Goal: Task Accomplishment & Management: Complete application form

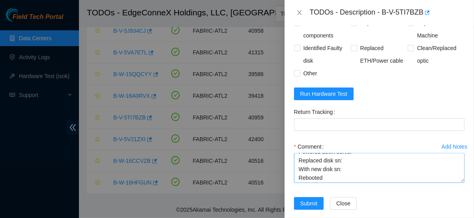
scroll to position [7, 0]
click at [341, 156] on textarea "Powered down server Replaced disk sn: With new disk sn: Rebooted Rescued and co…" at bounding box center [379, 168] width 170 height 30
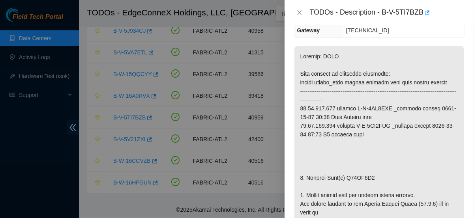
scroll to position [0, 0]
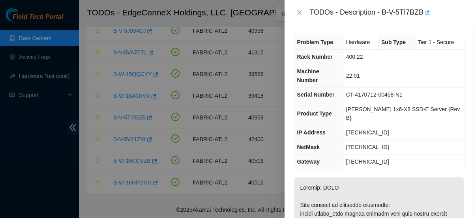
type textarea "Powered down server Replaced disk sn: With new disk sn: A020565A Rebooted Rescu…"
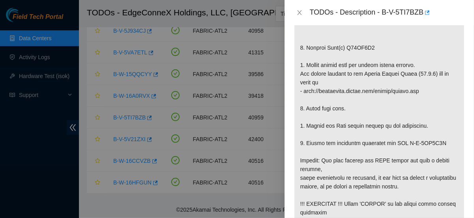
scroll to position [269, 0]
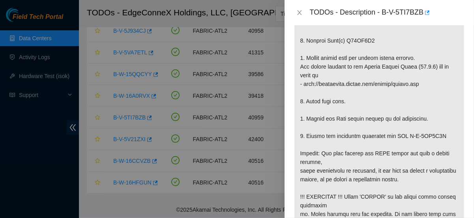
click at [247, 112] on div at bounding box center [237, 109] width 474 height 218
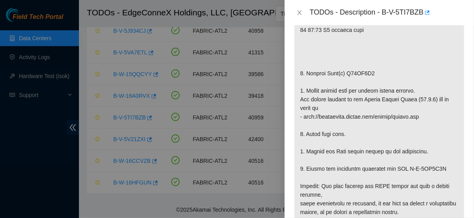
scroll to position [230, 0]
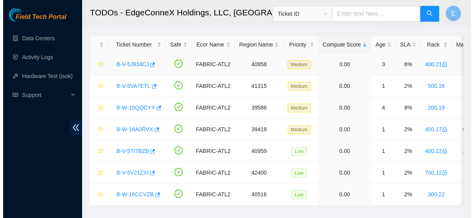
scroll to position [31, 0]
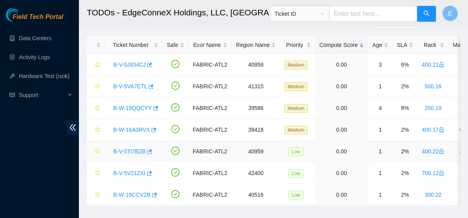
click at [137, 150] on link "B-V-5TI7BZB" at bounding box center [129, 151] width 32 height 6
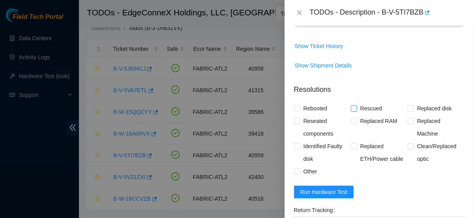
scroll to position [717, 0]
click at [310, 102] on span "Rebooted" at bounding box center [315, 108] width 30 height 13
click at [299, 105] on input "Rebooted" at bounding box center [297, 108] width 6 height 6
checkbox input "true"
click at [360, 102] on span "Rescued" at bounding box center [371, 108] width 28 height 13
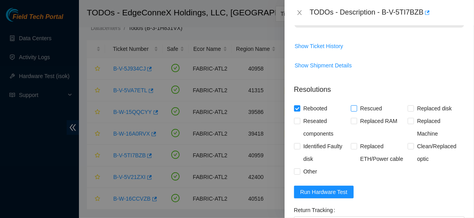
click at [356, 105] on input "Rescued" at bounding box center [354, 108] width 6 height 6
checkbox input "true"
click at [409, 105] on input "Replaced disk" at bounding box center [411, 108] width 6 height 6
checkbox input "true"
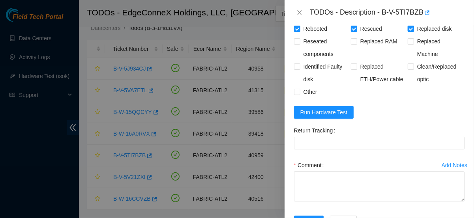
scroll to position [797, 0]
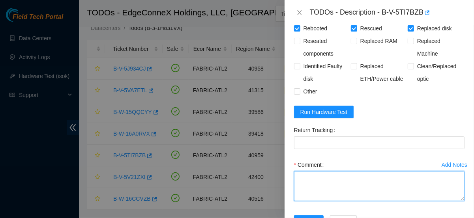
click at [331, 176] on textarea "Comment" at bounding box center [379, 186] width 170 height 30
paste textarea "Powered down server Replaced disk sn: With new disk sn: Rebooted Rescued and co…"
click at [344, 176] on textarea "Powered down server Replaced disk sn: With new disk sn: Rebooted Rescued and co…" at bounding box center [379, 186] width 170 height 30
click at [344, 171] on textarea "Powered down server Replaced disk sn: With new disk sn: Rebooted Rescued and co…" at bounding box center [379, 186] width 170 height 30
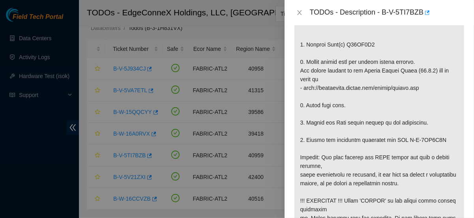
scroll to position [241, 0]
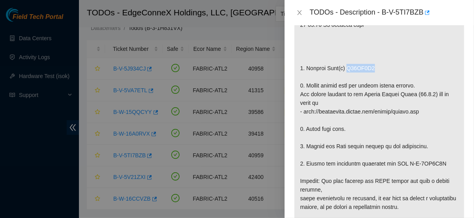
drag, startPoint x: 344, startPoint y: 47, endPoint x: 369, endPoint y: 48, distance: 24.9
click at [369, 48] on p at bounding box center [379, 219] width 170 height 567
copy p "A01BD1E8"
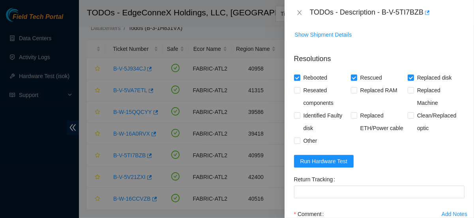
scroll to position [815, 0]
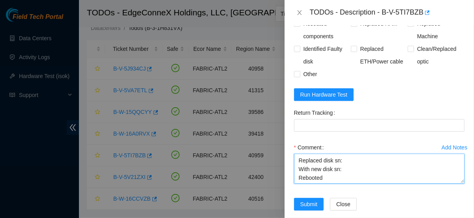
click at [346, 154] on textarea "Powered down server Replaced disk sn: With new disk sn: Rebooted Rescued and co…" at bounding box center [379, 169] width 170 height 30
paste textarea "A01BD1E8"
click at [349, 159] on textarea "Powered down server Replaced disk sn: A01BD1E8 With new disk sn: Rebooted Rescu…" at bounding box center [379, 169] width 170 height 30
type textarea "Powered down server Replaced disk sn: A01BD1E8 With new disk sn: A020565A Reboo…"
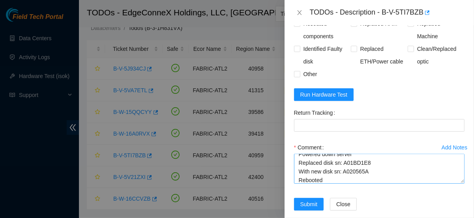
scroll to position [6, 0]
click at [378, 96] on form "Resolutions Rebooted Rescued Replaced disk Reseated components Replaced RAM Rep…" at bounding box center [379, 100] width 170 height 239
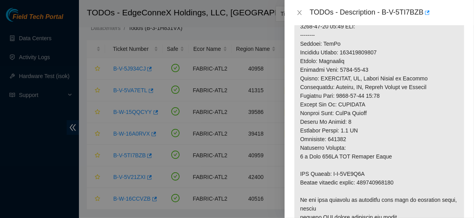
scroll to position [517, 0]
drag, startPoint x: 396, startPoint y: 174, endPoint x: 361, endPoint y: 172, distance: 35.2
copy p "463470052136"
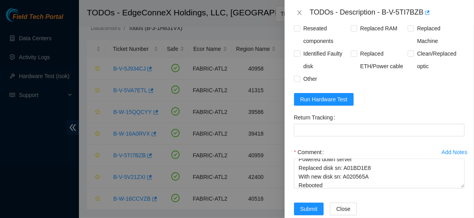
scroll to position [810, 0]
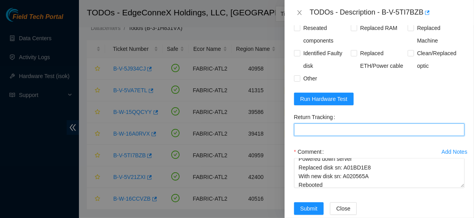
click at [335, 123] on Tracking "Return Tracking" at bounding box center [379, 129] width 170 height 13
paste Tracking "463470052136"
type Tracking "463470052136"
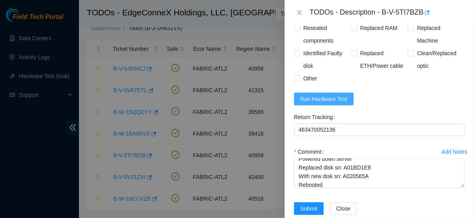
click at [318, 95] on span "Run Hardware Test" at bounding box center [323, 99] width 47 height 9
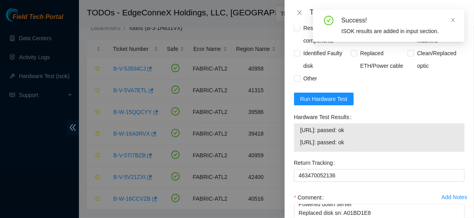
drag, startPoint x: 297, startPoint y: 121, endPoint x: 367, endPoint y: 135, distance: 72.0
click at [367, 135] on div "23.77.200.174: passed: ok 23.77.200.175: passed: ok" at bounding box center [379, 137] width 170 height 28
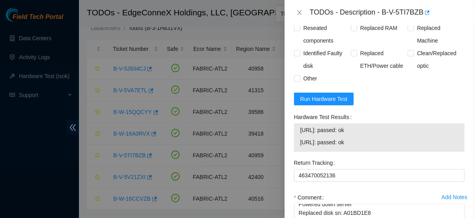
copy tbody "23.77.200.174: passed: ok 23.77.200.175: passed: ok"
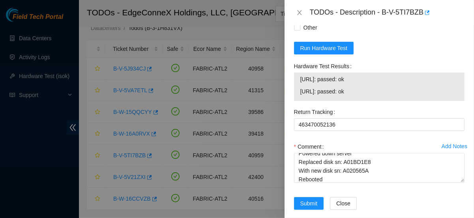
scroll to position [861, 0]
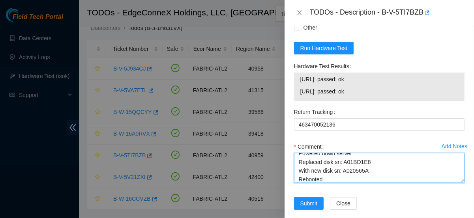
click at [333, 168] on textarea "Powered down server Replaced disk sn: A01BD1E8 With new disk sn: A020565A Reboo…" at bounding box center [379, 168] width 170 height 30
click at [325, 166] on textarea "Powered down server Replaced disk sn: A01BD1E8 With new disk sn: A020565A Reboo…" at bounding box center [379, 168] width 170 height 30
paste textarea "23.77.200.174: passed: ok 23.77.200.175: passed: ok"
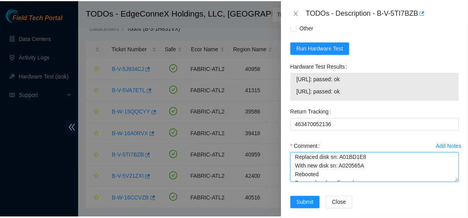
scroll to position [0, 0]
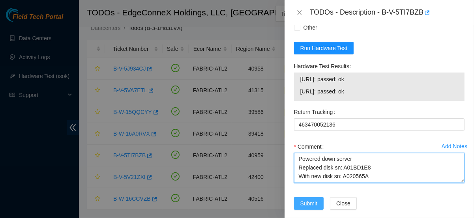
type textarea "Powered down server Replaced disk sn: A01BD1E8 With new disk sn: A020565A Reboo…"
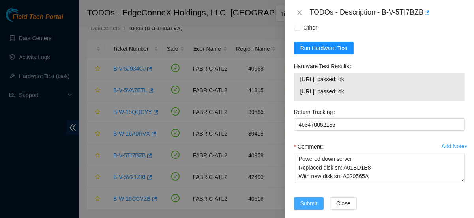
click at [310, 199] on span "Submit" at bounding box center [308, 203] width 17 height 9
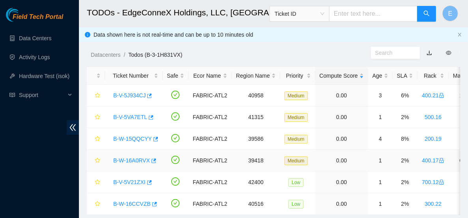
scroll to position [0, 0]
